Goal: Navigation & Orientation: Find specific page/section

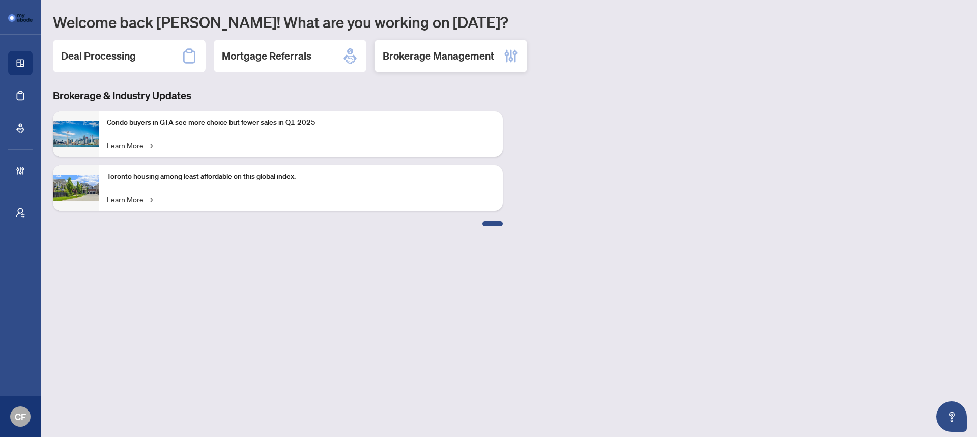
click at [456, 66] on div "Brokerage Management" at bounding box center [451, 56] width 153 height 33
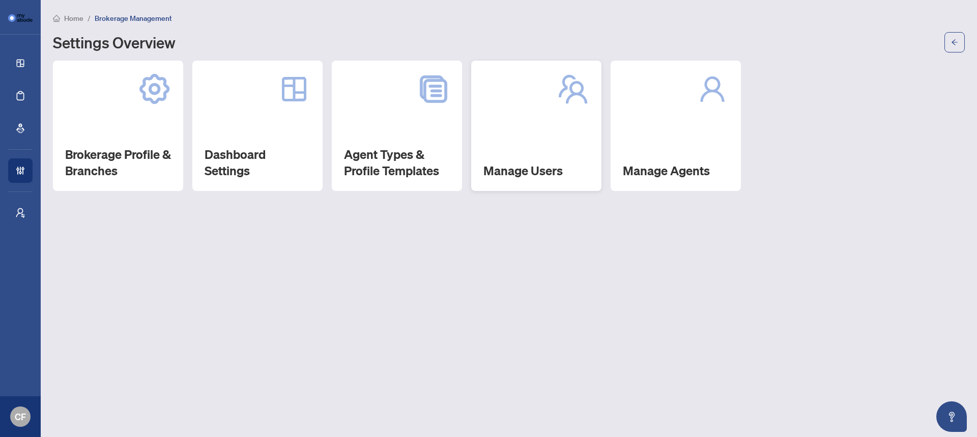
click at [492, 115] on div "Manage Users" at bounding box center [536, 126] width 130 height 130
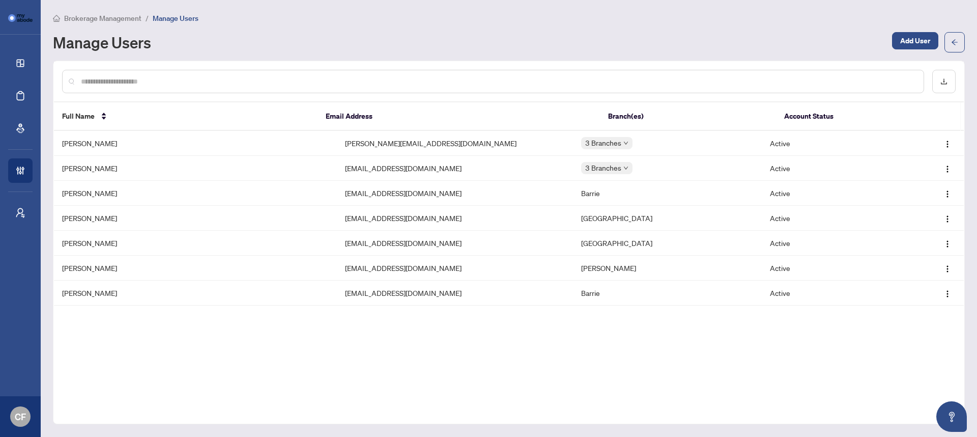
click at [102, 23] on div "Brokerage Management / Manage Users Manage Users Add User" at bounding box center [509, 32] width 912 height 40
click at [102, 23] on li "Brokerage Management" at bounding box center [97, 18] width 89 height 12
click at [109, 19] on span "Brokerage Management" at bounding box center [102, 18] width 77 height 9
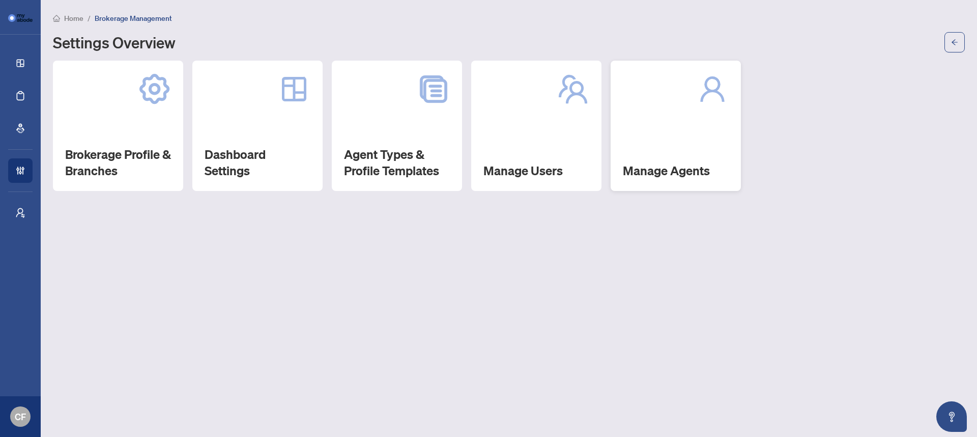
click at [674, 129] on div "Manage Agents" at bounding box center [676, 126] width 130 height 130
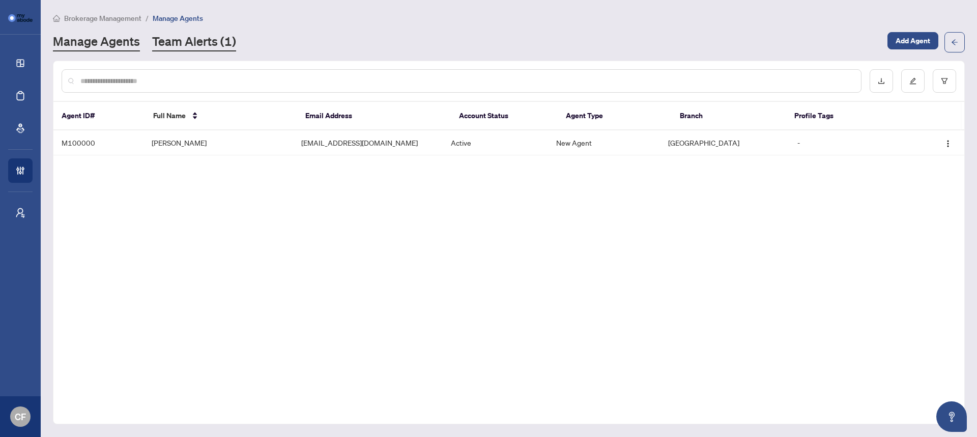
click at [186, 47] on link "Team Alerts (1)" at bounding box center [194, 42] width 84 height 18
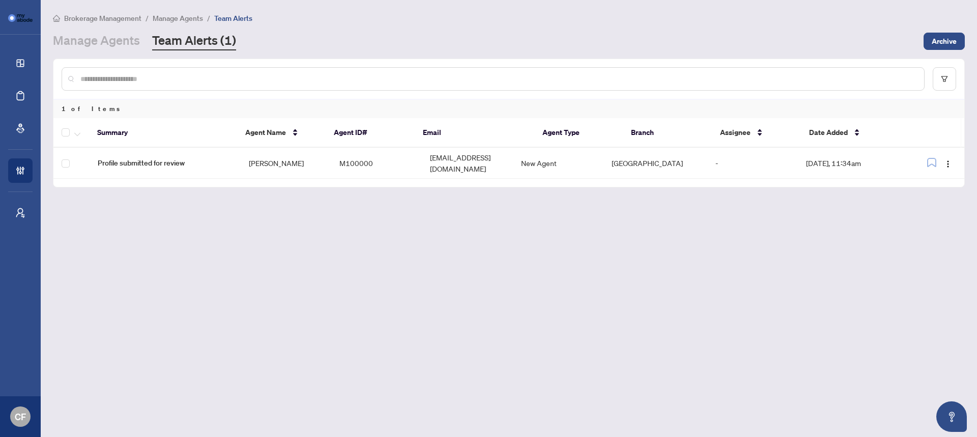
click at [117, 11] on main "Brokerage Management / Manage Agents / Team Alerts Manage Agents Team Alerts (1…" at bounding box center [509, 218] width 937 height 437
click at [118, 18] on span "Brokerage Management" at bounding box center [102, 18] width 77 height 9
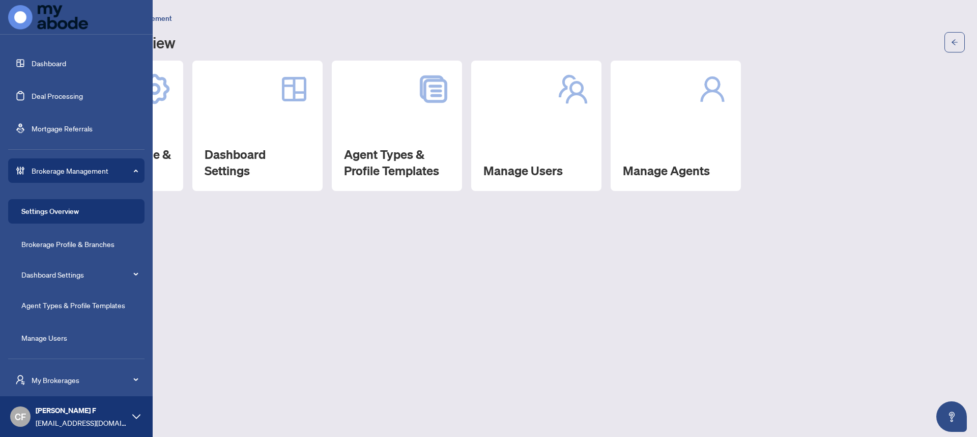
click at [55, 67] on link "Dashboard" at bounding box center [49, 63] width 35 height 9
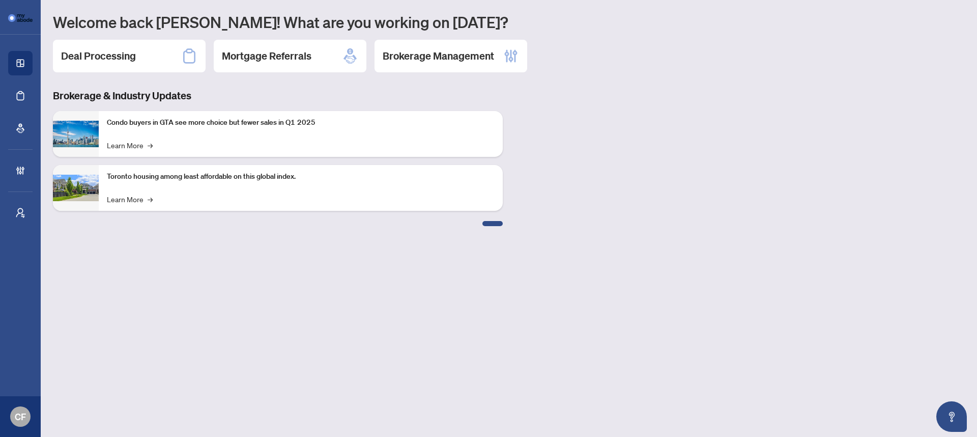
click at [145, 61] on div "Deal Processing" at bounding box center [129, 56] width 153 height 33
